Goal: Task Accomplishment & Management: Use online tool/utility

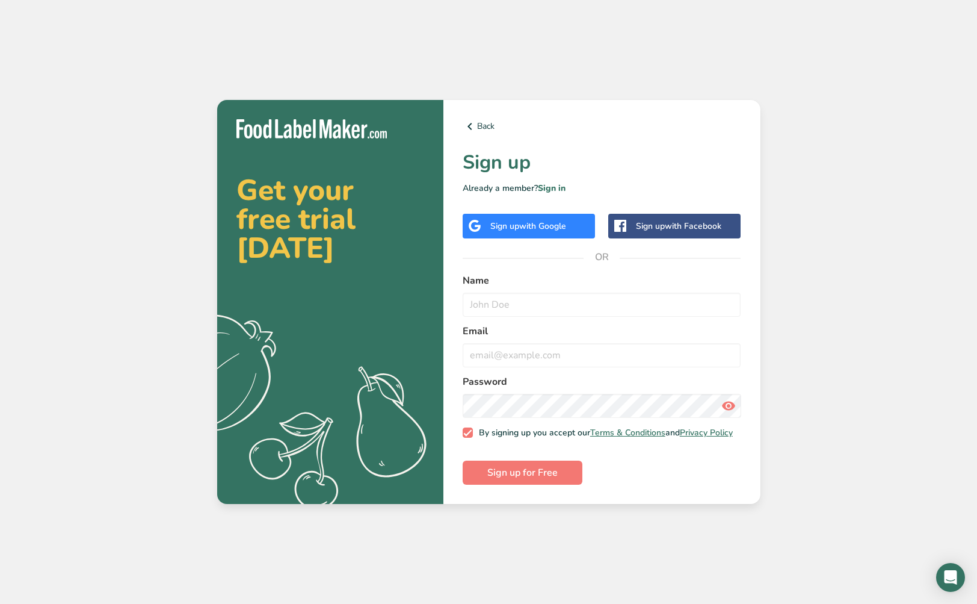
click at [516, 232] on div "Sign up with Google" at bounding box center [529, 226] width 132 height 25
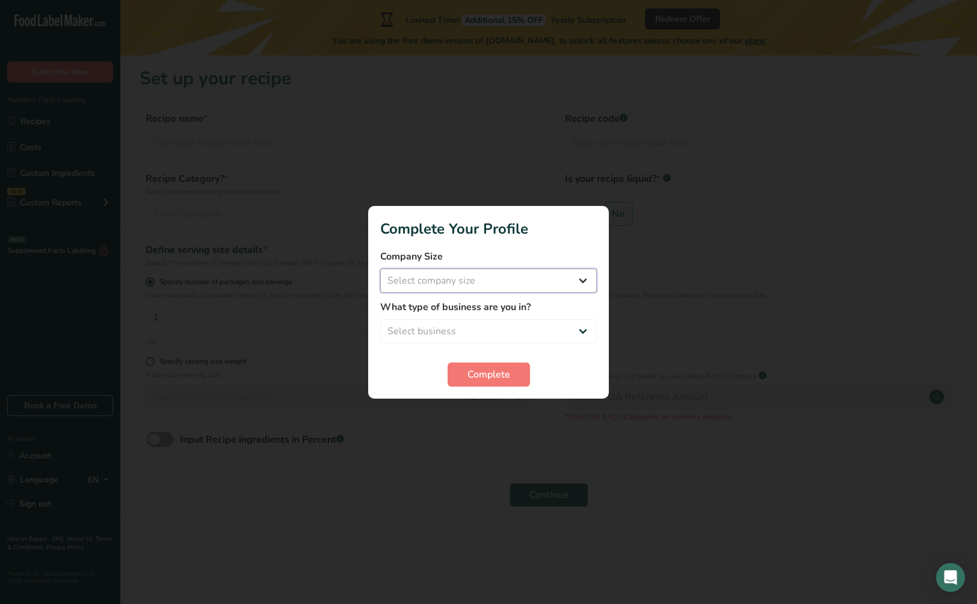
click at [490, 285] on select "Select company size Fewer than 10 Employees 10 to 50 Employees 51 to 500 Employ…" at bounding box center [488, 280] width 217 height 24
select select "2"
click at [380, 268] on select "Select company size Fewer than 10 Employees 10 to 50 Employees 51 to 500 Employ…" at bounding box center [488, 280] width 217 height 24
click at [482, 335] on select "Select business Packaged Food Manufacturer Restaurant & Cafe Bakery Meal Plans …" at bounding box center [488, 331] width 217 height 24
select select "5"
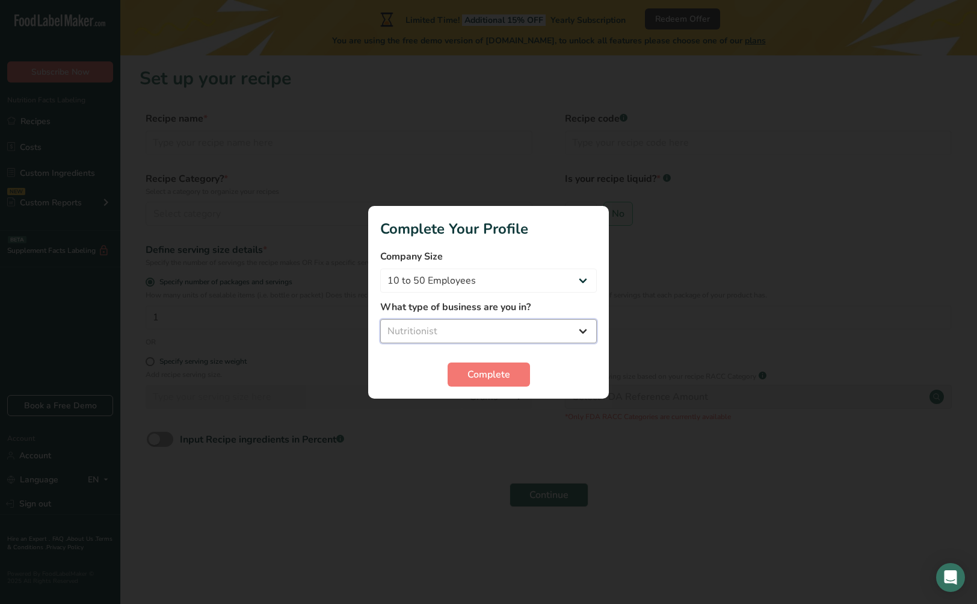
click at [380, 319] on select "Select business Packaged Food Manufacturer Restaurant & Cafe Bakery Meal Plans …" at bounding box center [488, 331] width 217 height 24
click at [488, 370] on span "Complete" at bounding box center [489, 374] width 43 height 14
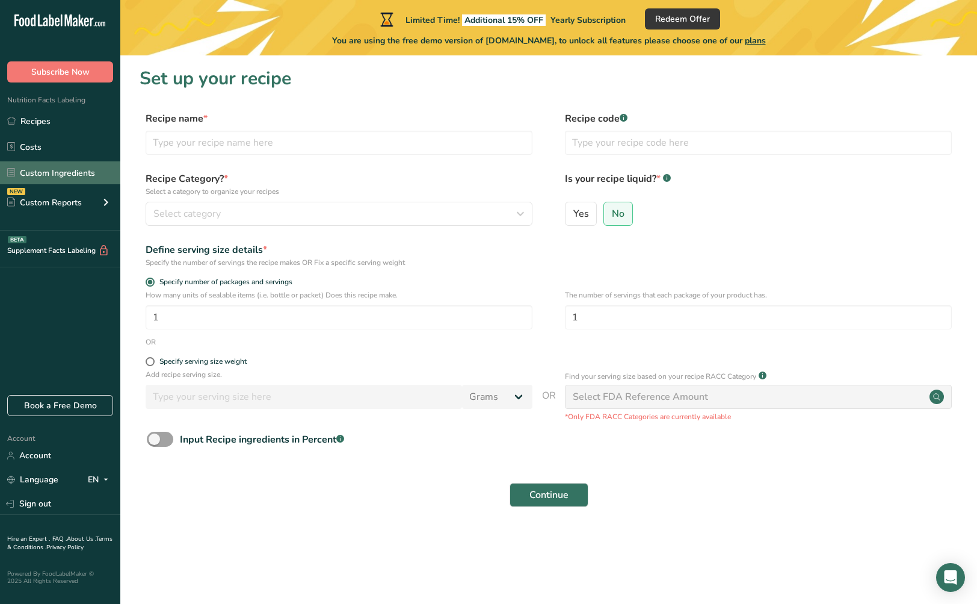
click at [46, 173] on link "Custom Ingredients" at bounding box center [60, 172] width 120 height 23
